Goal: Information Seeking & Learning: Check status

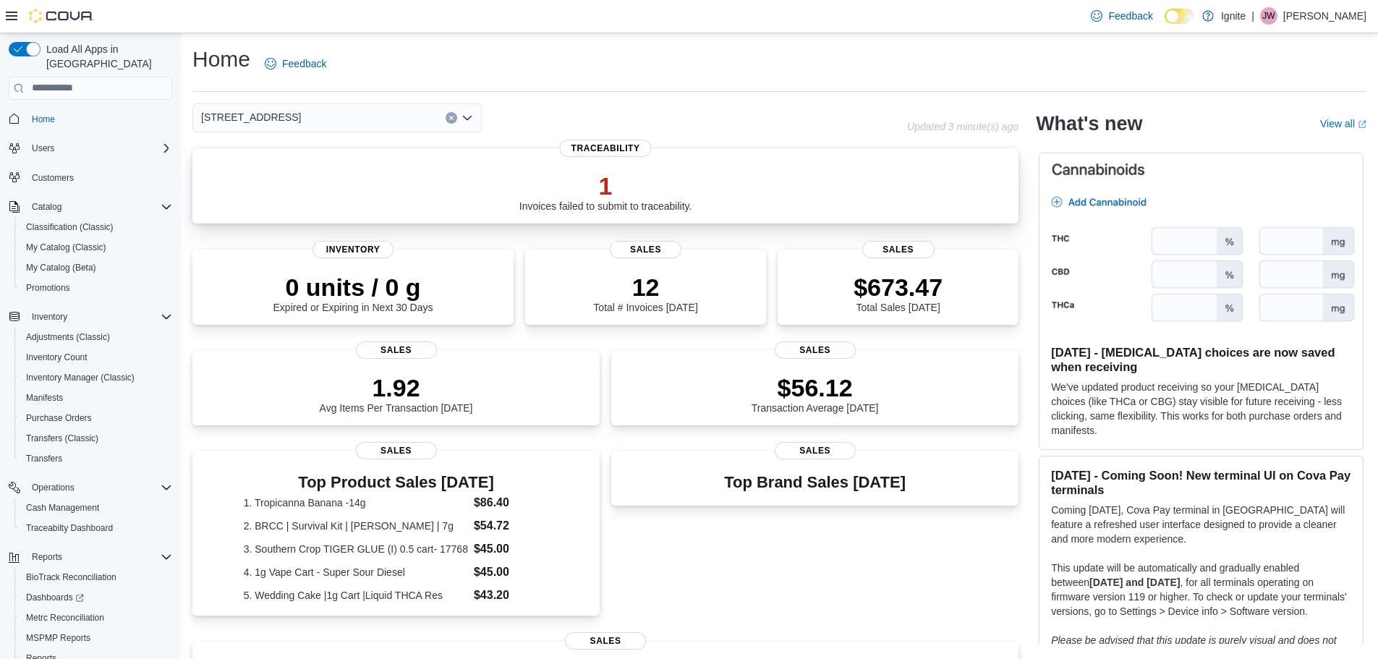
click at [584, 197] on p "1" at bounding box center [605, 185] width 173 height 29
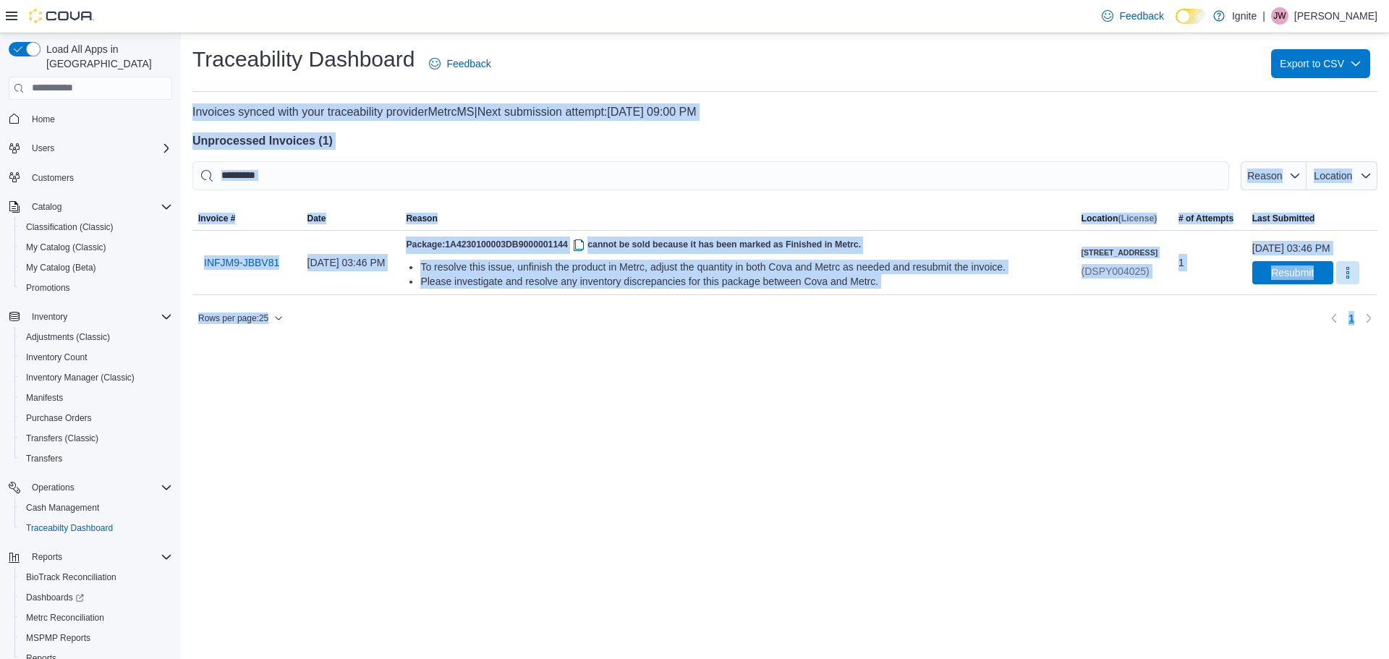
drag, startPoint x: 192, startPoint y: 110, endPoint x: 1360, endPoint y: 344, distance: 1190.6
click at [1360, 341] on div "Traceability Dashboard Feedback Export to CSV Invoices synced with your traceab…" at bounding box center [785, 187] width 1208 height 308
copy div "Invoices synced with your traceability provider MetrcMS | Next submission attem…"
click at [618, 378] on div "Traceability Dashboard Feedback Export to CSV Invoices synced with your traceab…" at bounding box center [785, 346] width 1208 height 626
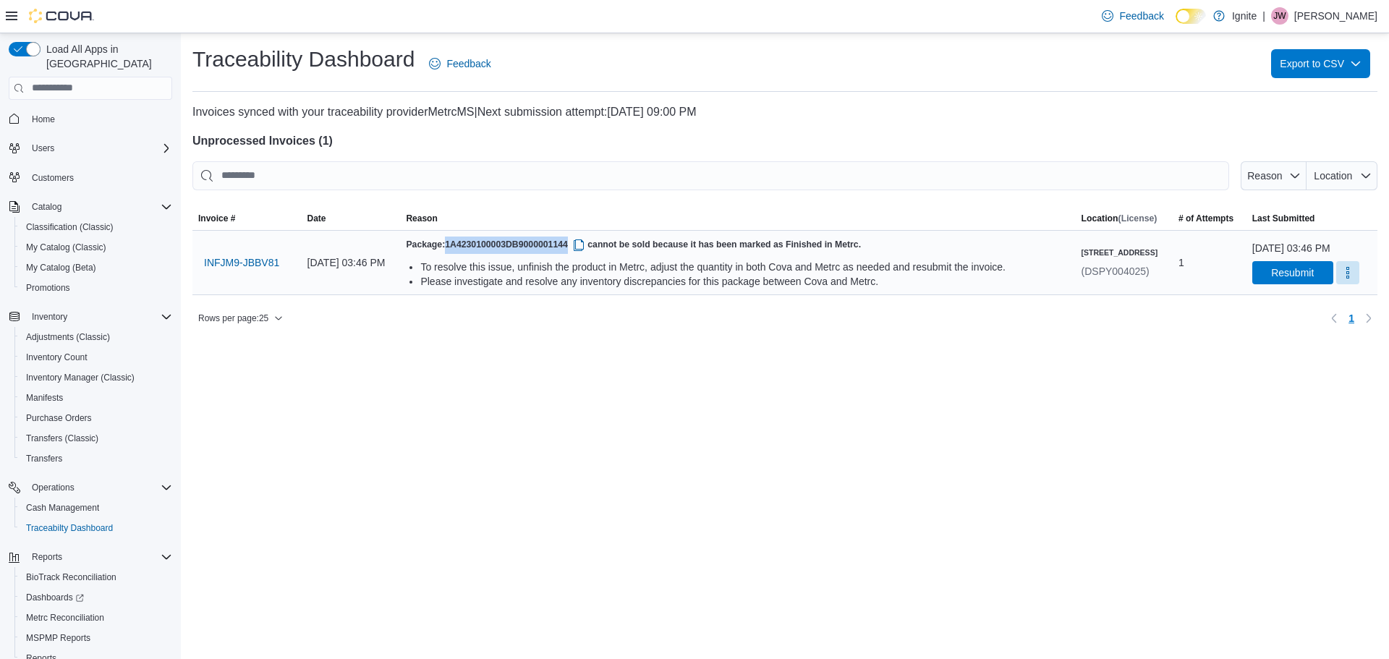
drag, startPoint x: 493, startPoint y: 243, endPoint x: 614, endPoint y: 243, distance: 121.5
click at [614, 243] on h5 "Package: 1A4230100003DB9000001144 cannot be sold because it has been marked as …" at bounding box center [737, 245] width 663 height 17
copy span "1A4230100003DB9000001144"
drag, startPoint x: 71, startPoint y: 360, endPoint x: 169, endPoint y: 358, distance: 97.7
click at [71, 372] on span "Inventory Manager (Classic)" at bounding box center [80, 378] width 108 height 12
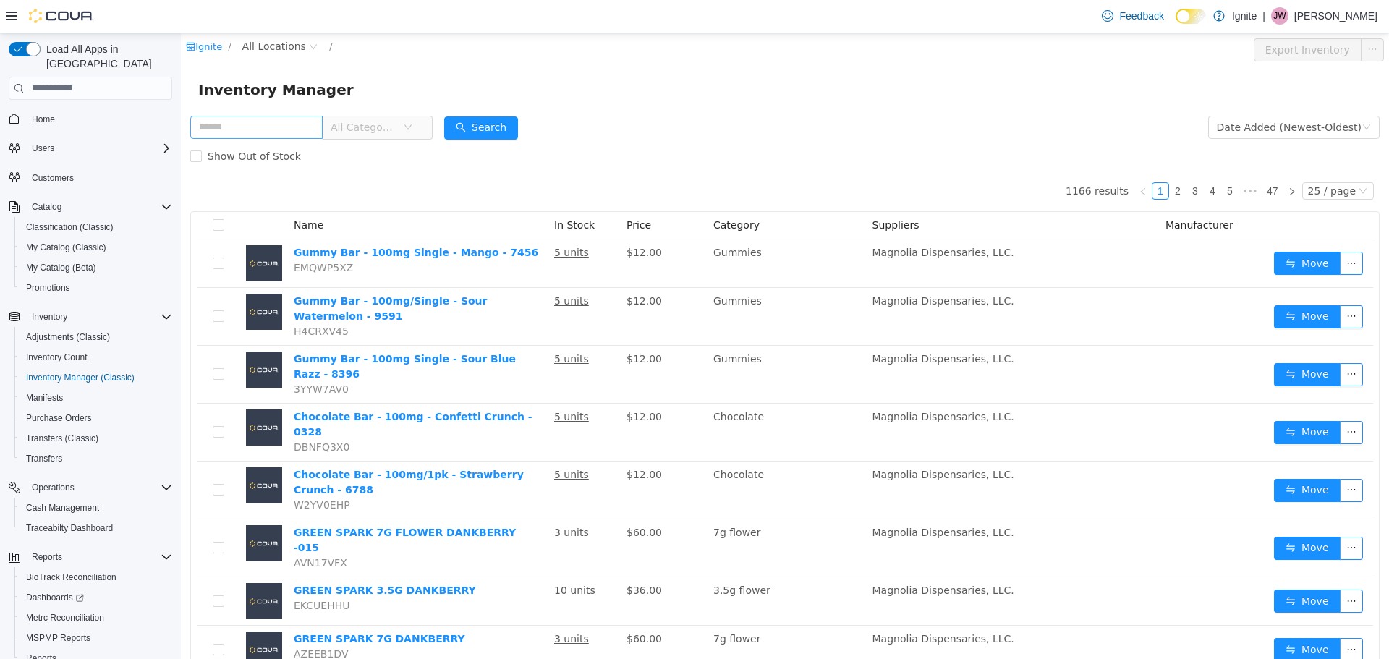
click at [229, 126] on input "text" at bounding box center [256, 126] width 132 height 23
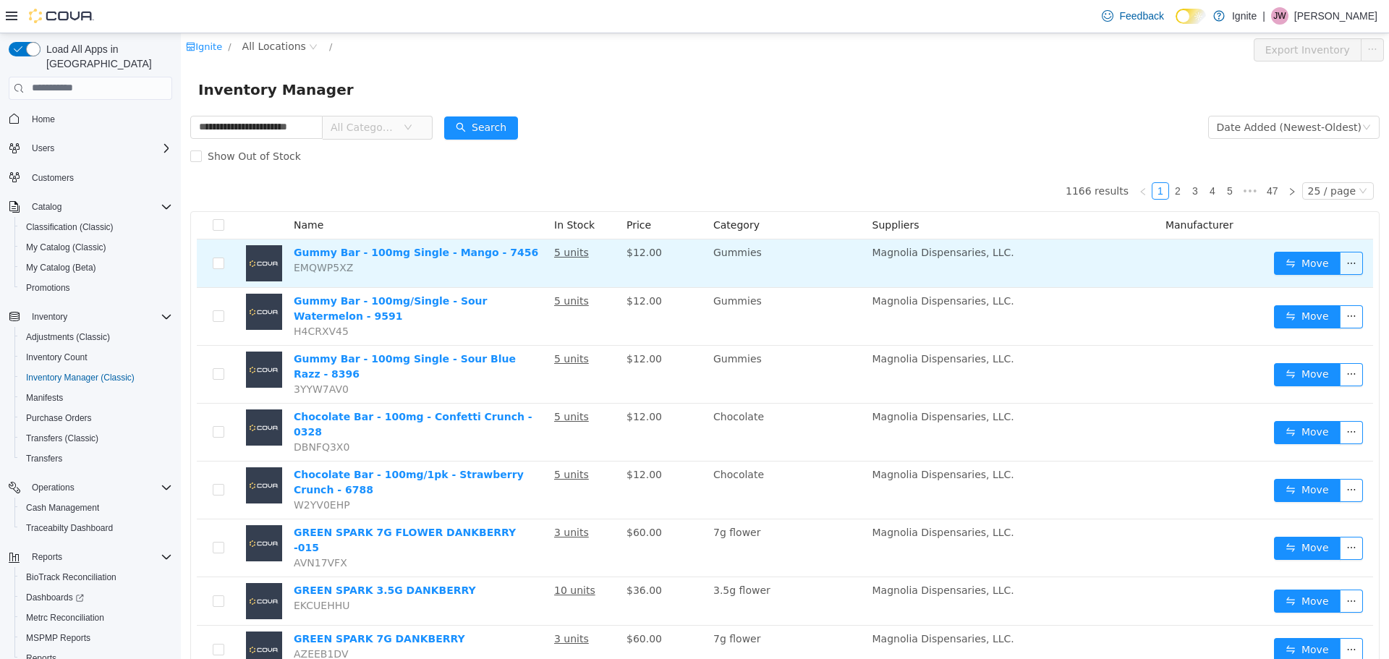
scroll to position [0, 19]
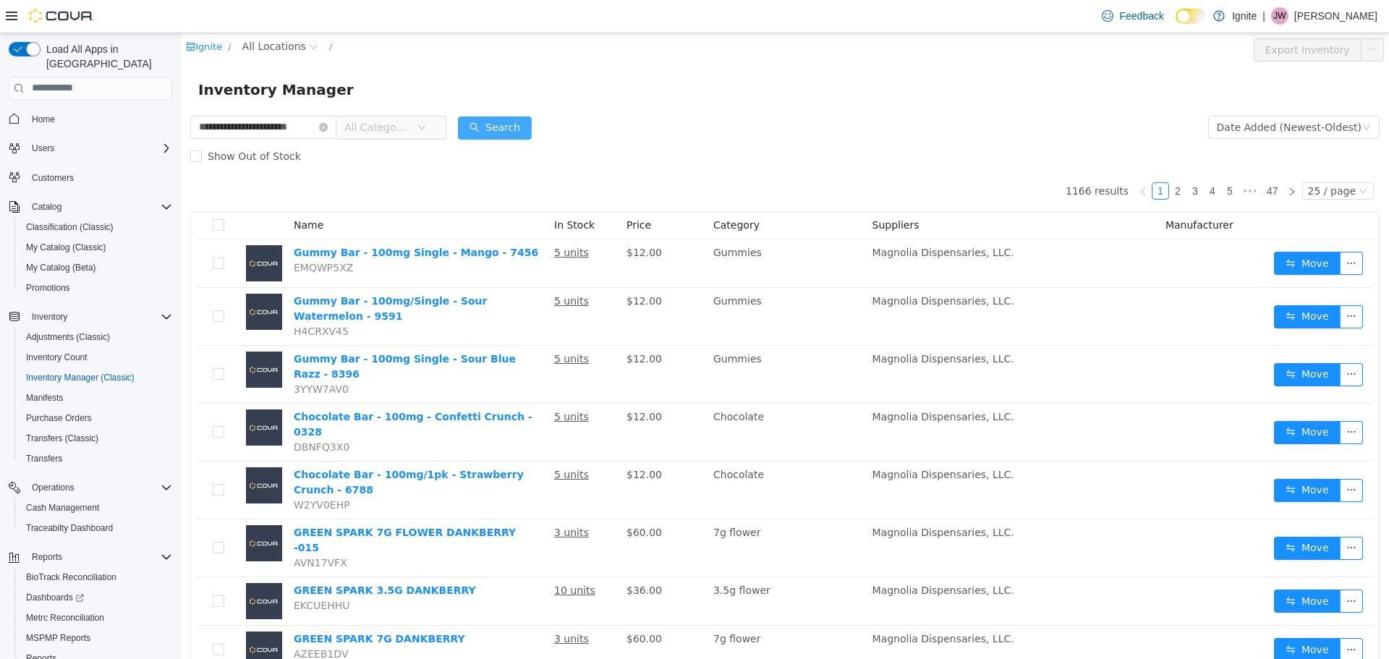
type input "**********"
drag, startPoint x: 492, startPoint y: 127, endPoint x: 658, endPoint y: 122, distance: 166.4
click at [492, 126] on button "Search" at bounding box center [495, 127] width 74 height 23
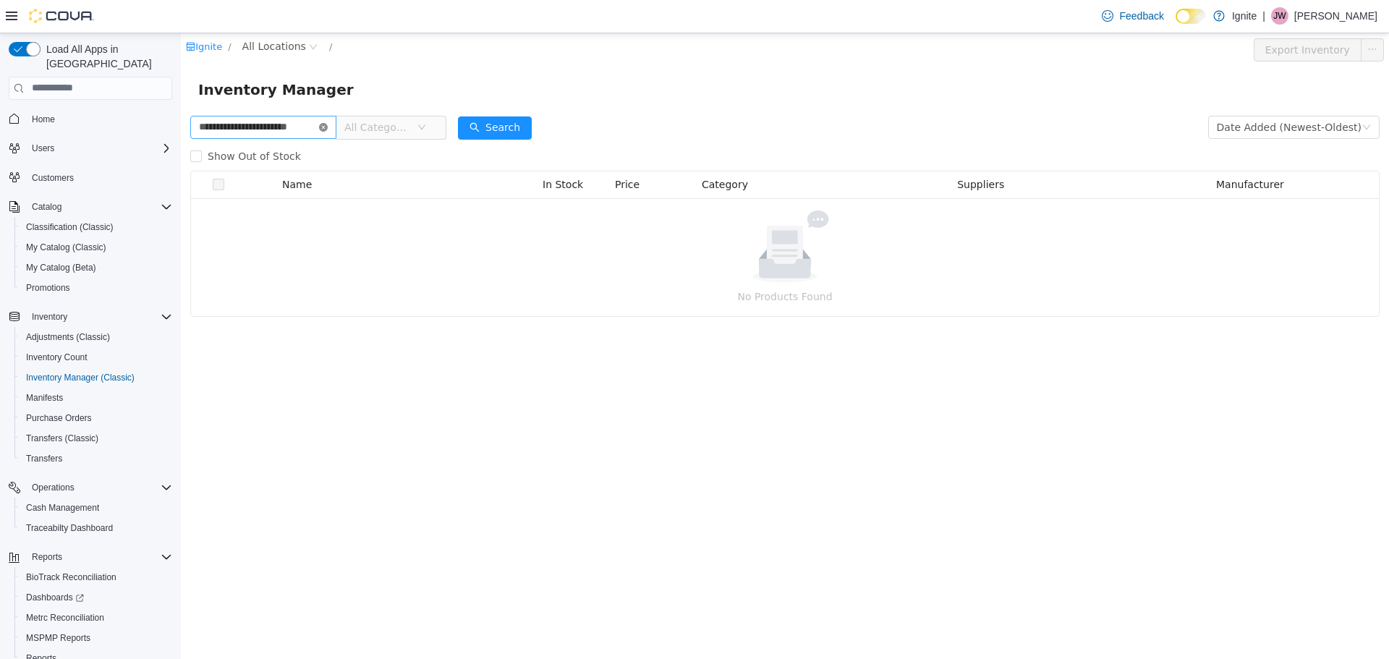
click at [325, 127] on icon "icon: close-circle" at bounding box center [323, 126] width 9 height 9
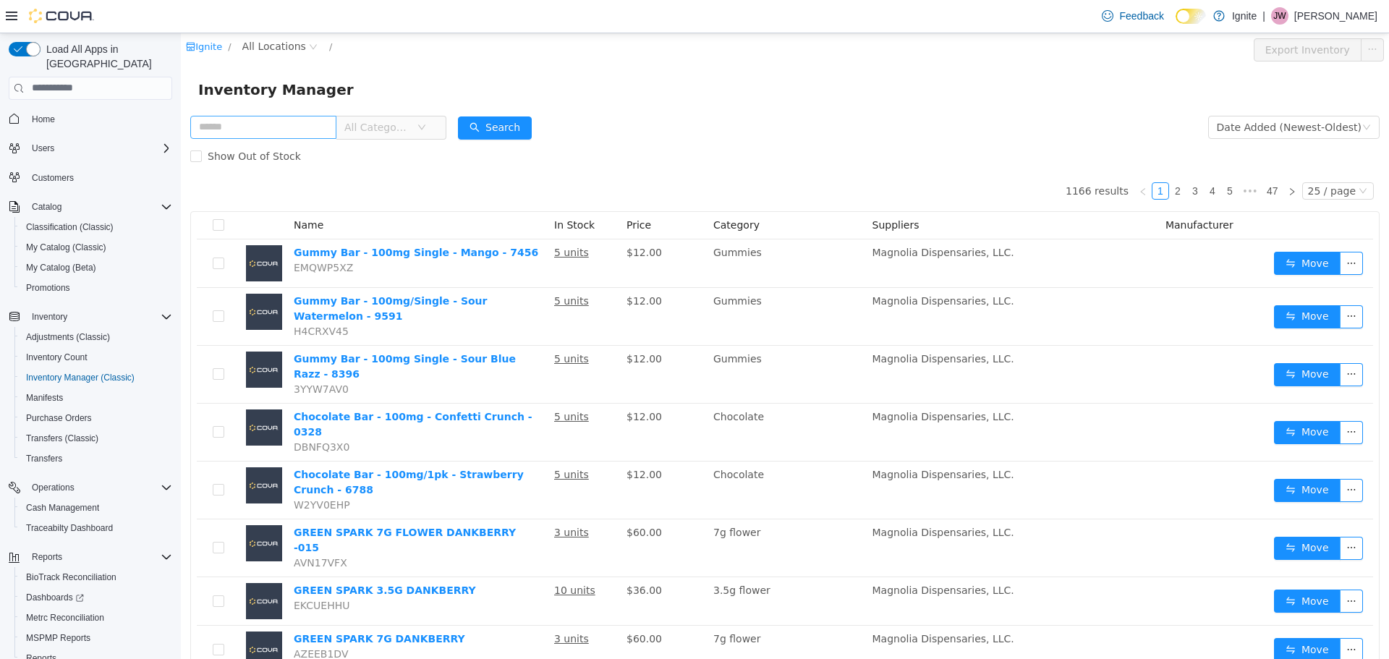
click at [426, 124] on span "All Categories" at bounding box center [385, 126] width 99 height 23
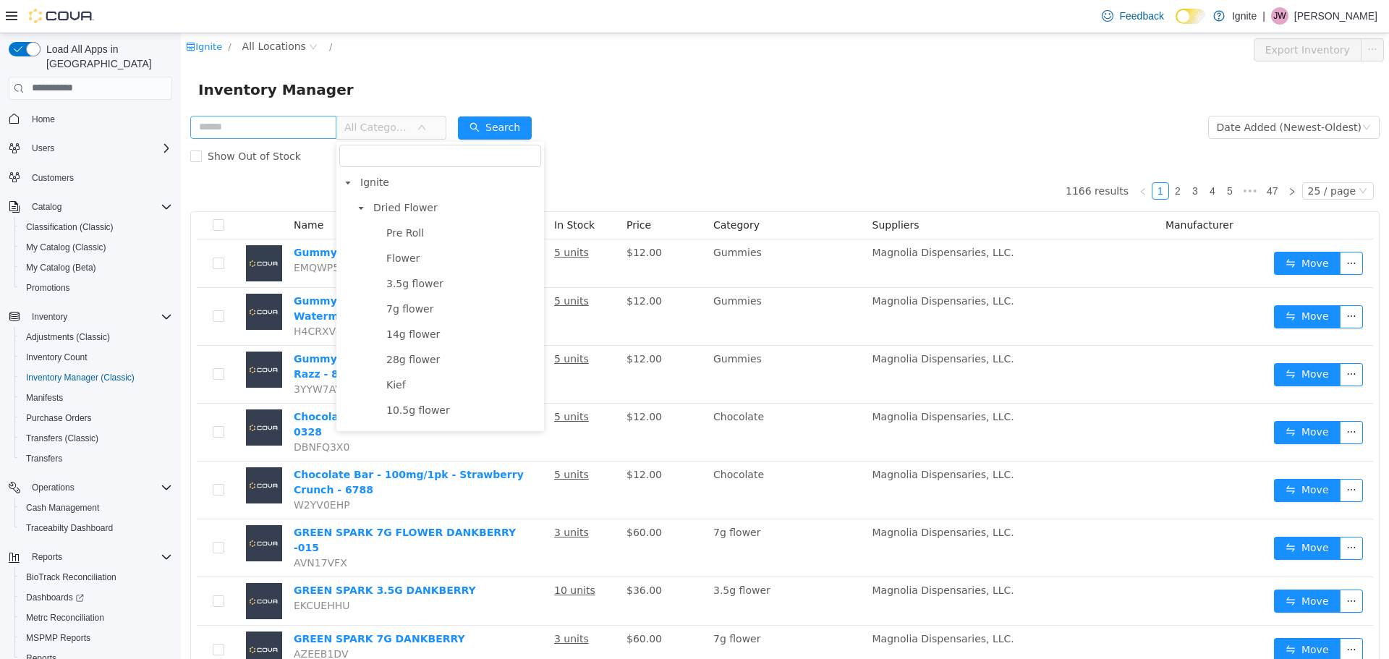
click at [436, 89] on div "Inventory Manager" at bounding box center [784, 88] width 1173 height 23
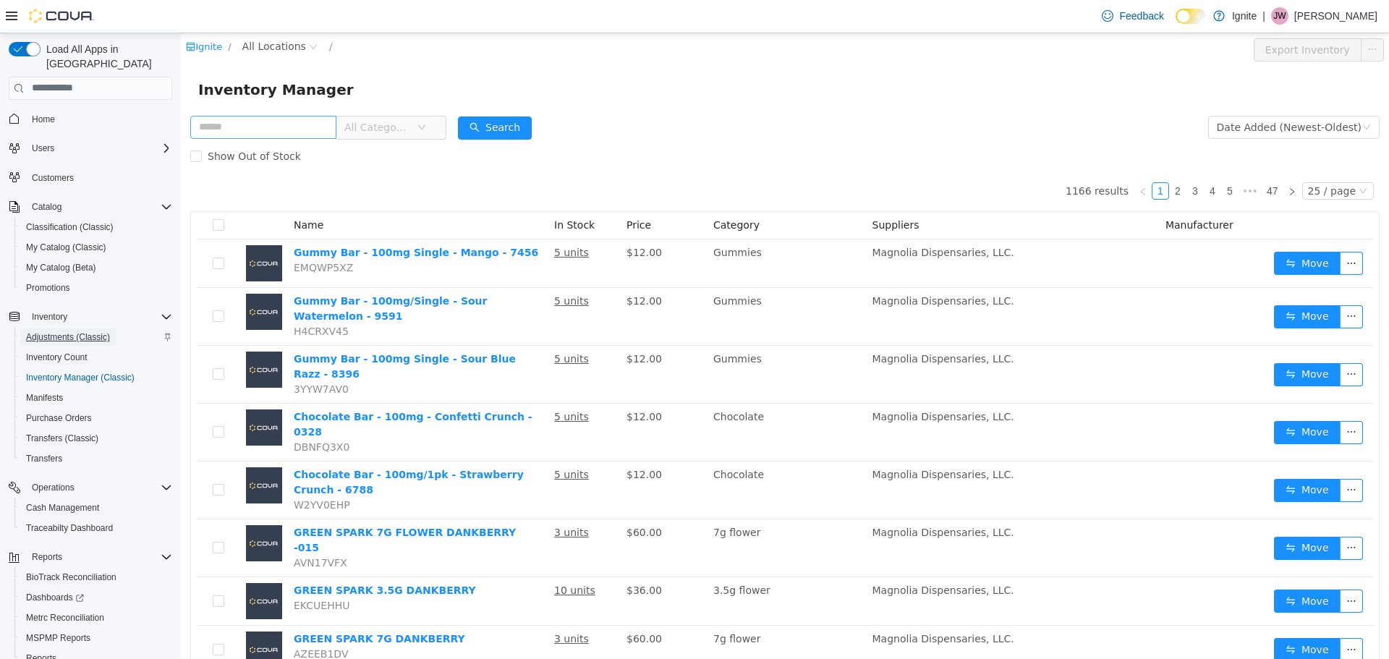
click at [59, 331] on span "Adjustments (Classic)" at bounding box center [68, 337] width 84 height 12
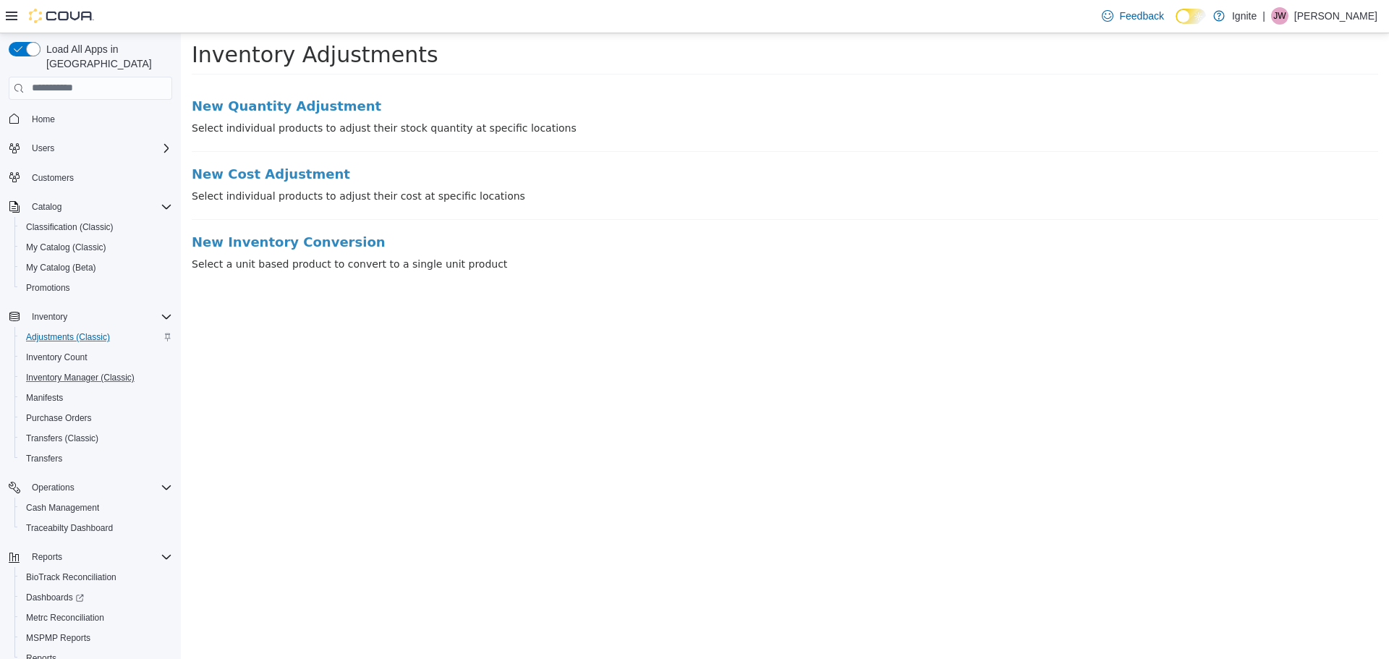
click at [85, 367] on button "Inventory Manager (Classic)" at bounding box center [95, 377] width 163 height 20
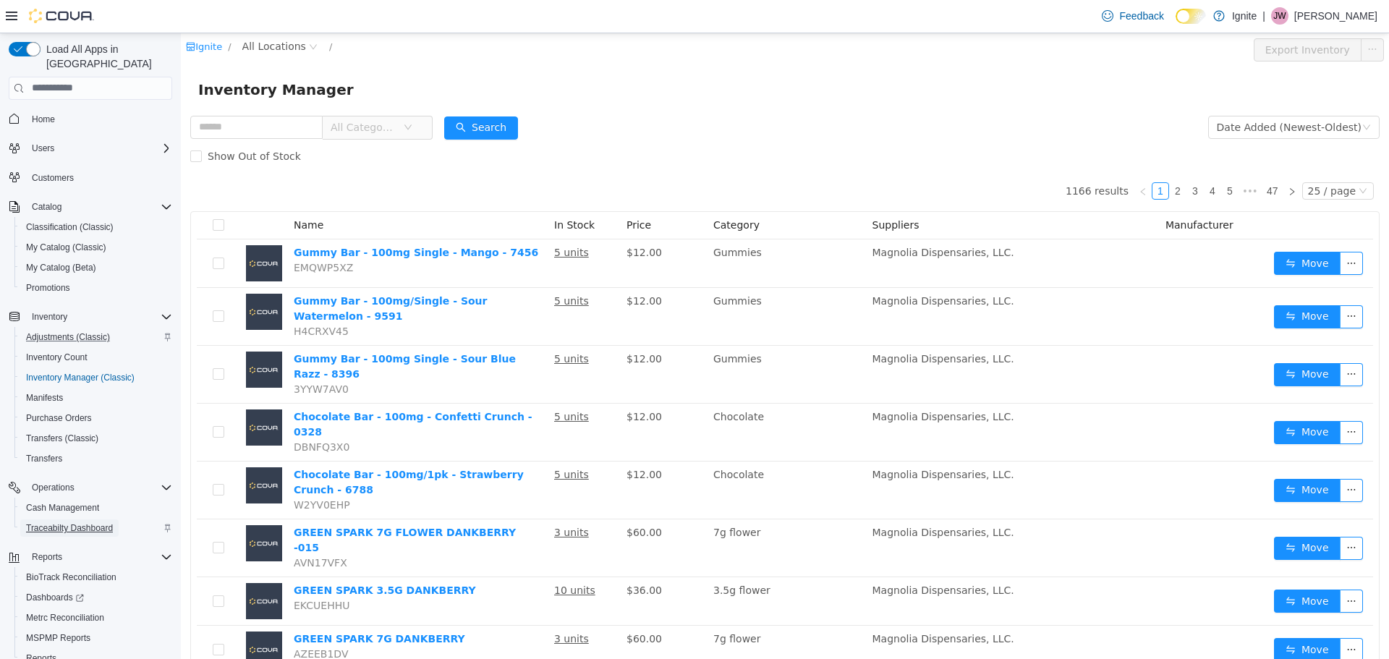
drag, startPoint x: 69, startPoint y: 512, endPoint x: 110, endPoint y: 409, distance: 110.4
click at [69, 522] on span "Traceabilty Dashboard" at bounding box center [69, 528] width 87 height 12
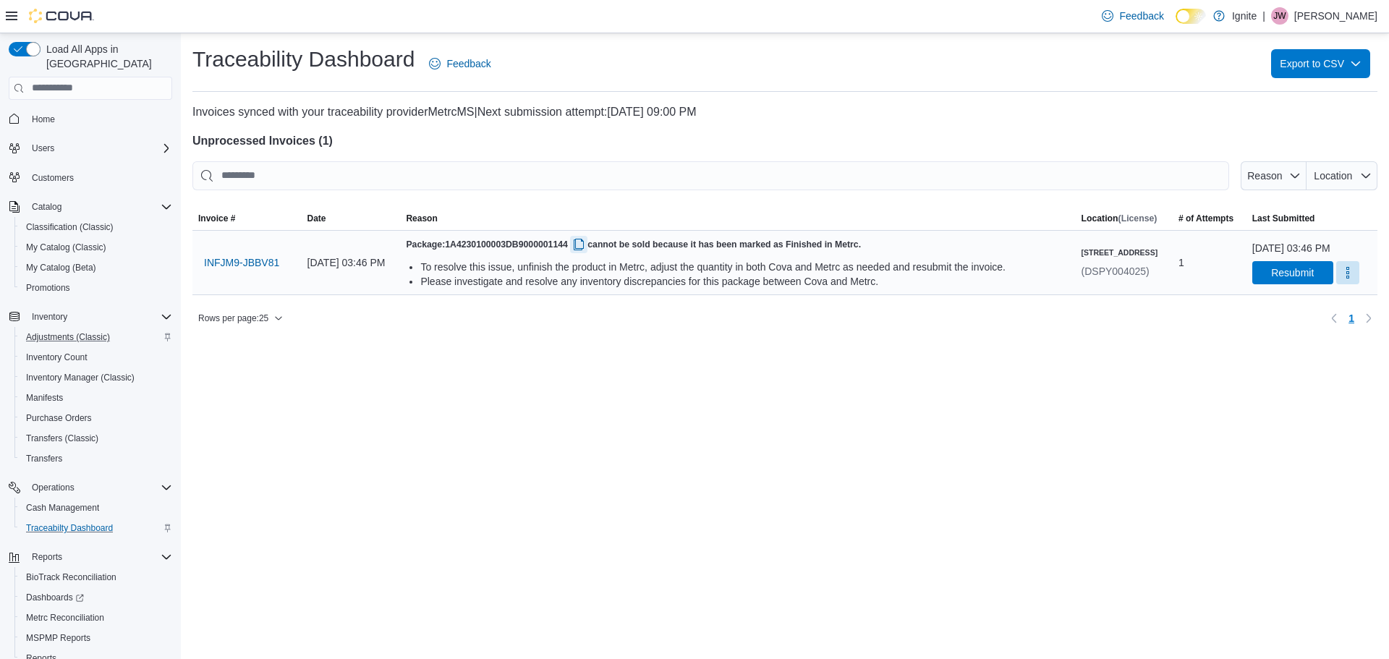
click at [587, 244] on button "button" at bounding box center [578, 244] width 17 height 17
click at [587, 242] on button "button" at bounding box center [578, 244] width 17 height 17
click at [73, 372] on span "Inventory Manager (Classic)" at bounding box center [80, 378] width 108 height 12
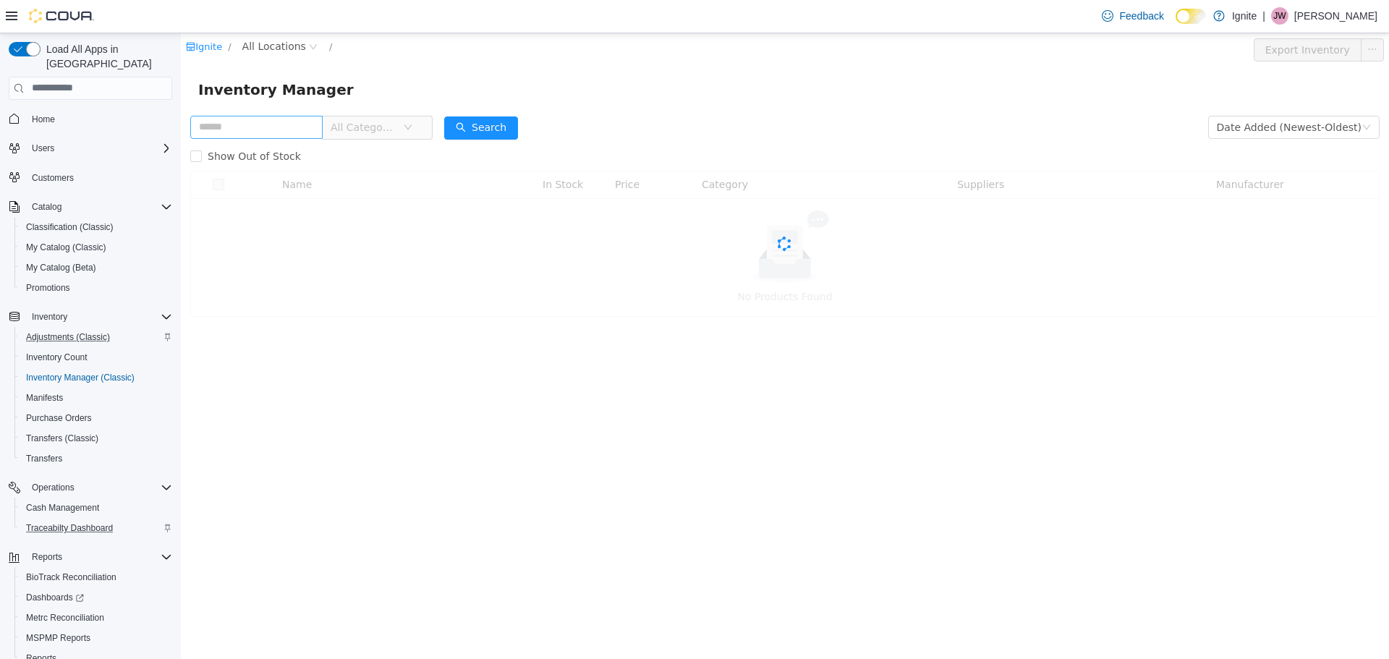
click at [226, 130] on input "text" at bounding box center [256, 126] width 132 height 23
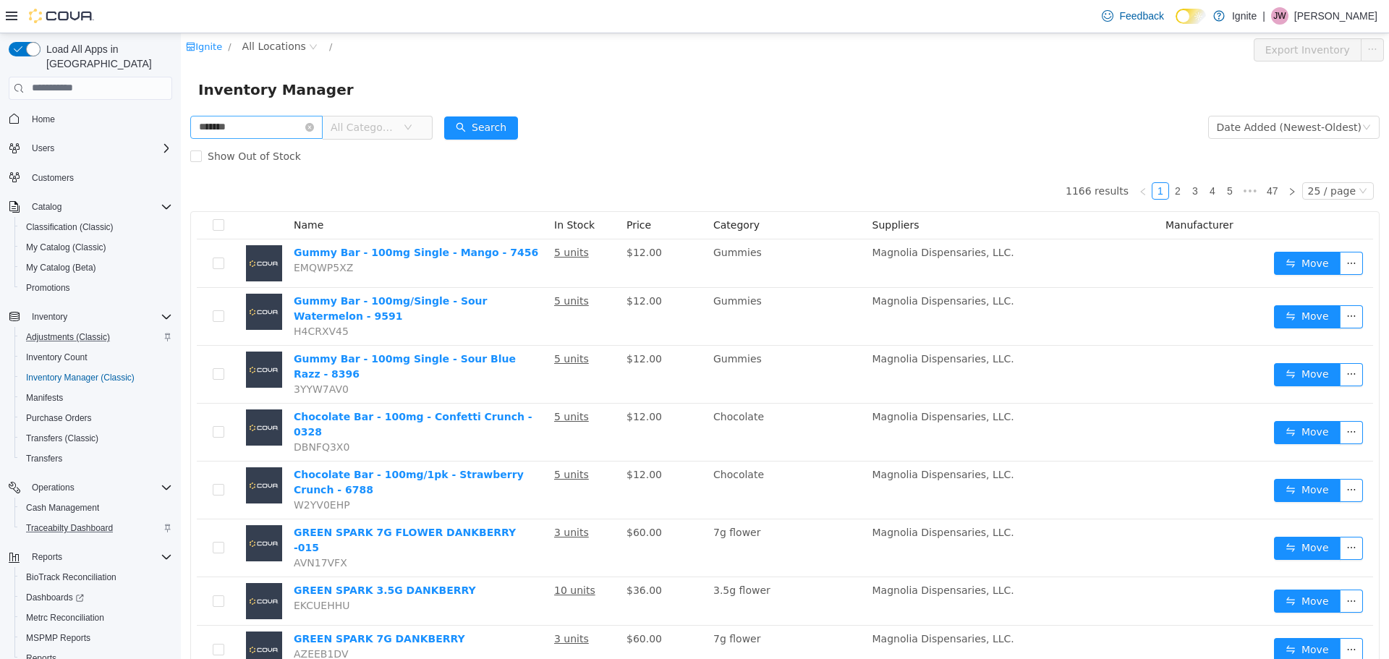
click at [263, 120] on input "*******" at bounding box center [256, 126] width 132 height 23
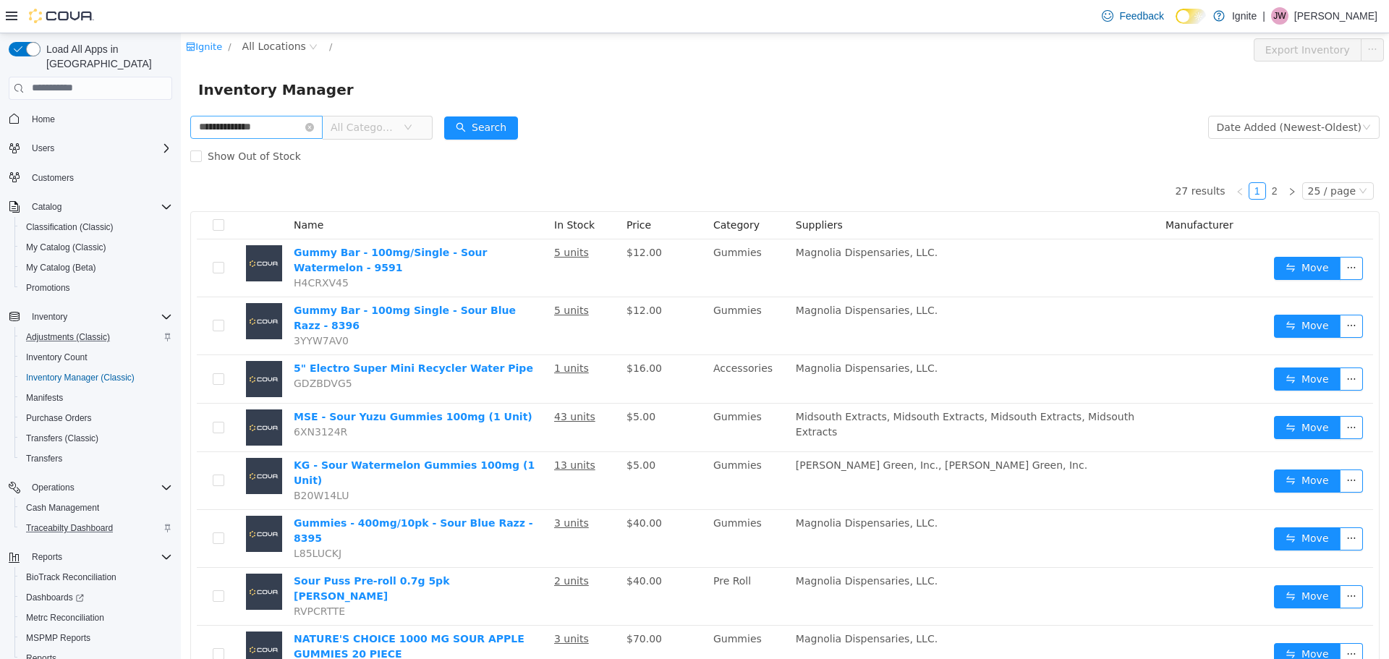
drag, startPoint x: 277, startPoint y: 126, endPoint x: 196, endPoint y: 130, distance: 81.1
click at [196, 130] on input "**********" at bounding box center [256, 126] width 132 height 23
type input "*"
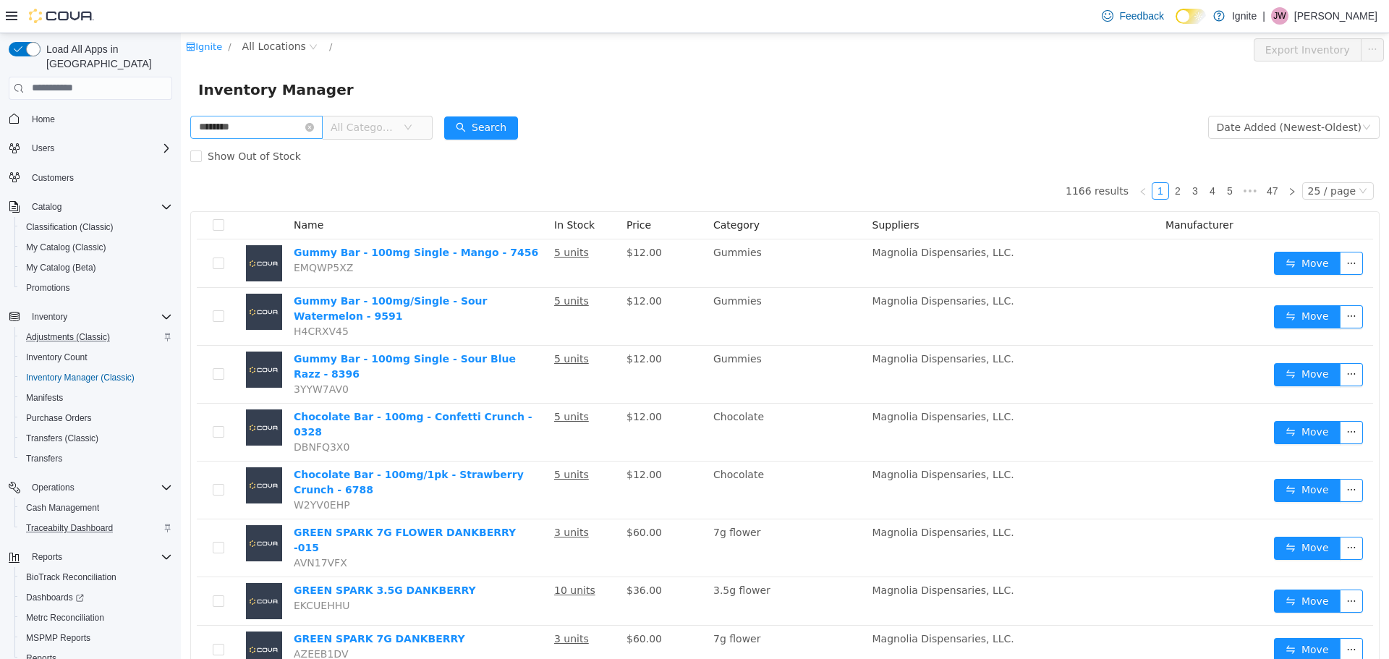
click at [284, 129] on input "********" at bounding box center [256, 126] width 132 height 23
type input "**********"
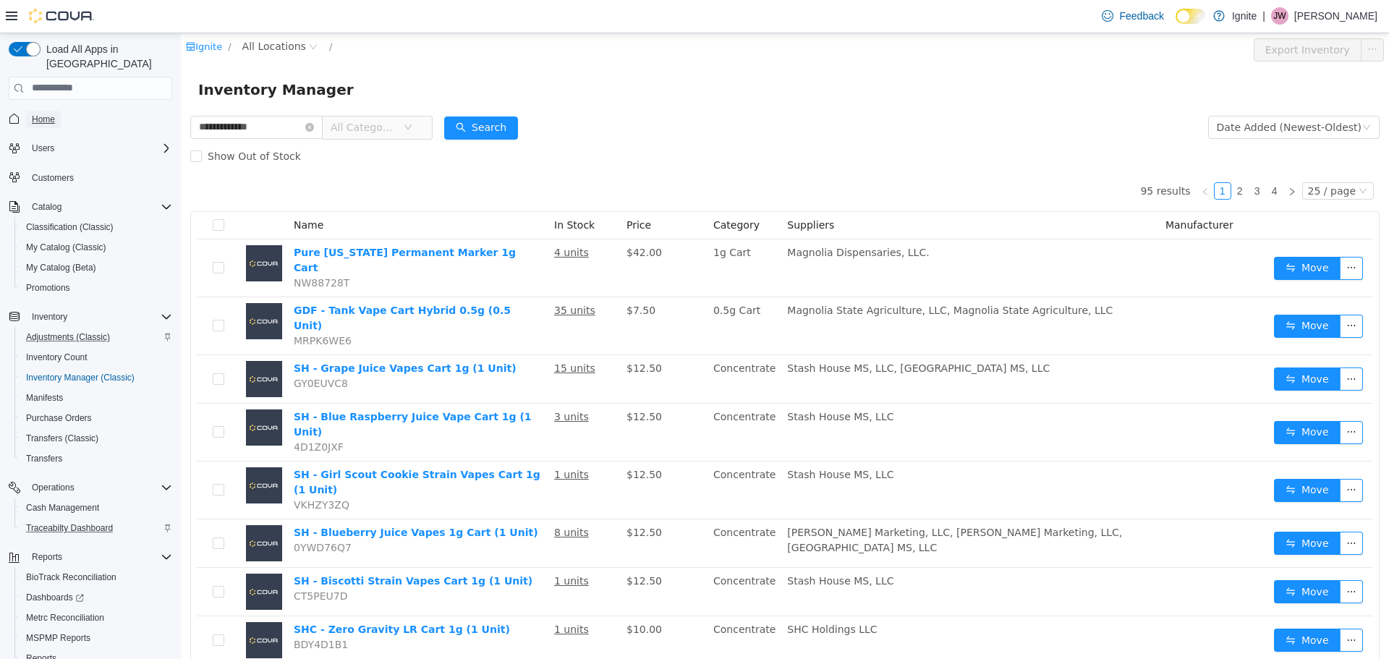
drag, startPoint x: 33, startPoint y: 102, endPoint x: 56, endPoint y: 69, distance: 40.5
click at [33, 114] on span "Home" at bounding box center [43, 120] width 23 height 12
